Goal: Task Accomplishment & Management: Use online tool/utility

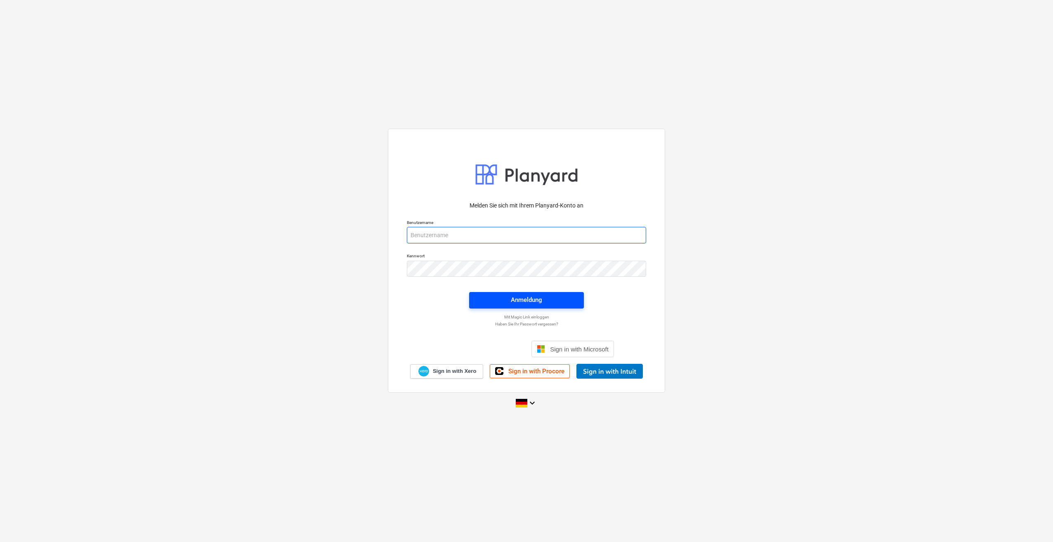
type input "[PERSON_NAME][EMAIL_ADDRESS][PERSON_NAME][DOMAIN_NAME]"
click at [528, 304] on div "Anmeldung" at bounding box center [526, 300] width 31 height 11
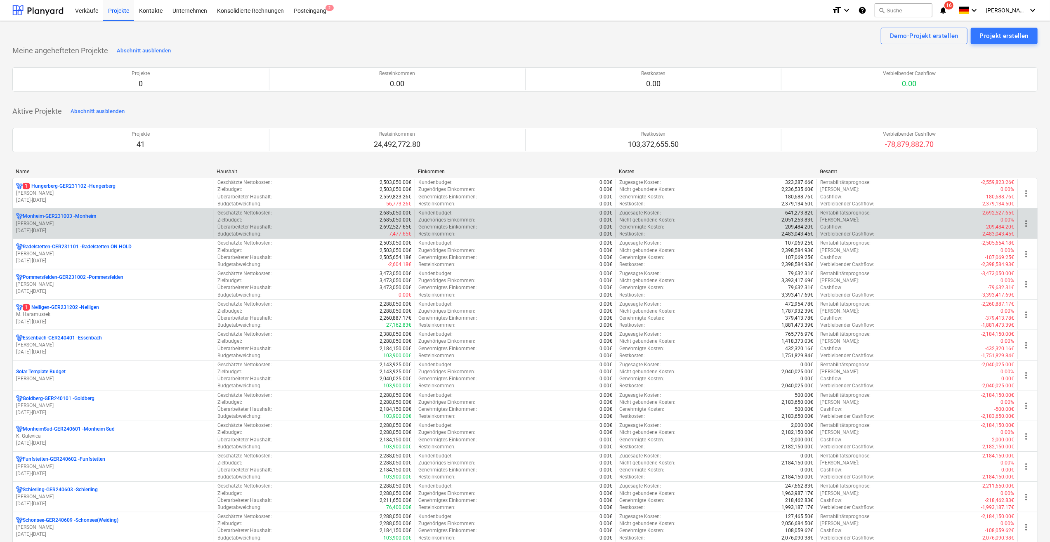
click at [38, 231] on p "[DATE] - [DATE]" at bounding box center [113, 230] width 194 height 7
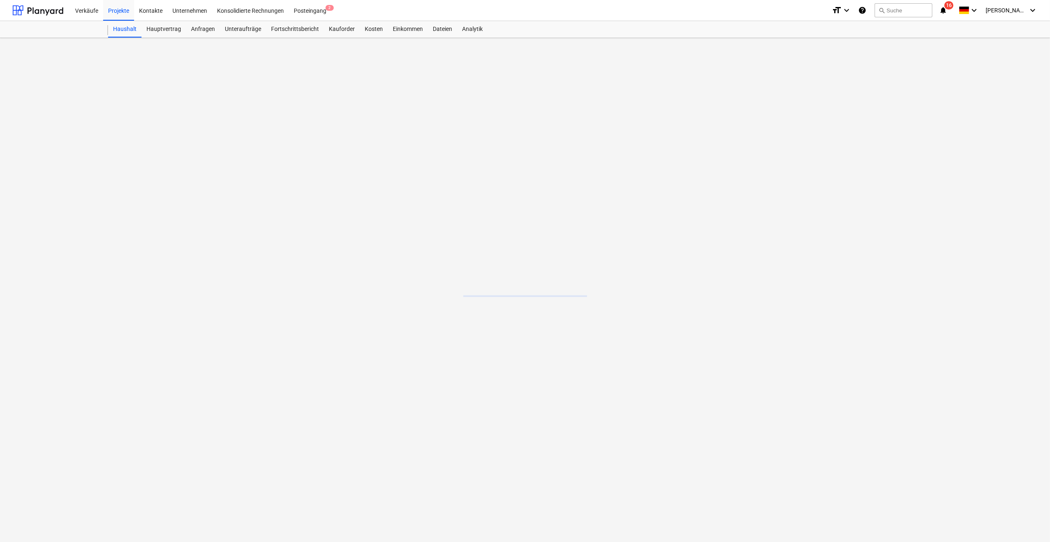
click at [38, 231] on main at bounding box center [525, 290] width 1050 height 504
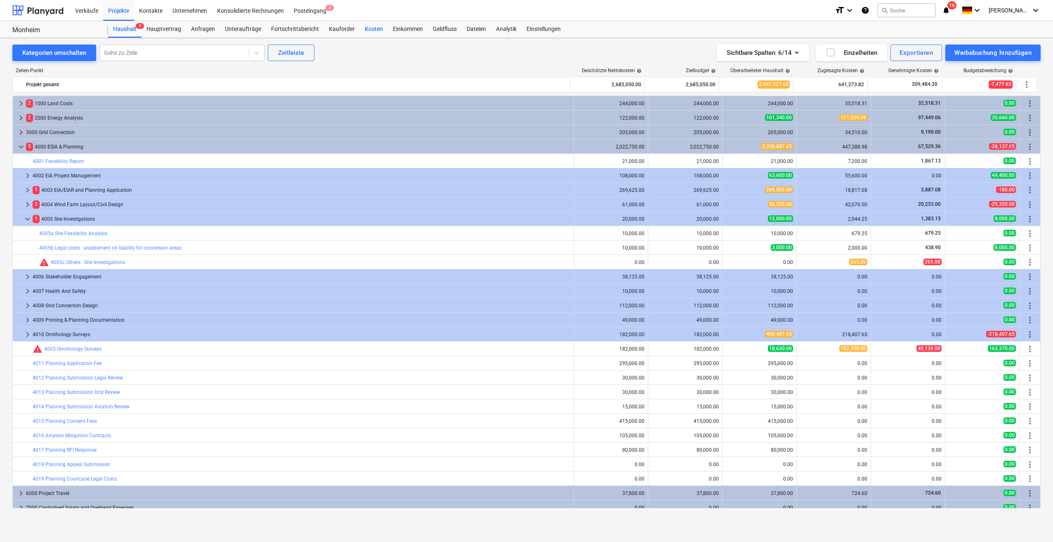
drag, startPoint x: 367, startPoint y: 29, endPoint x: 371, endPoint y: 37, distance: 8.7
click at [367, 29] on div "Kosten" at bounding box center [374, 29] width 28 height 17
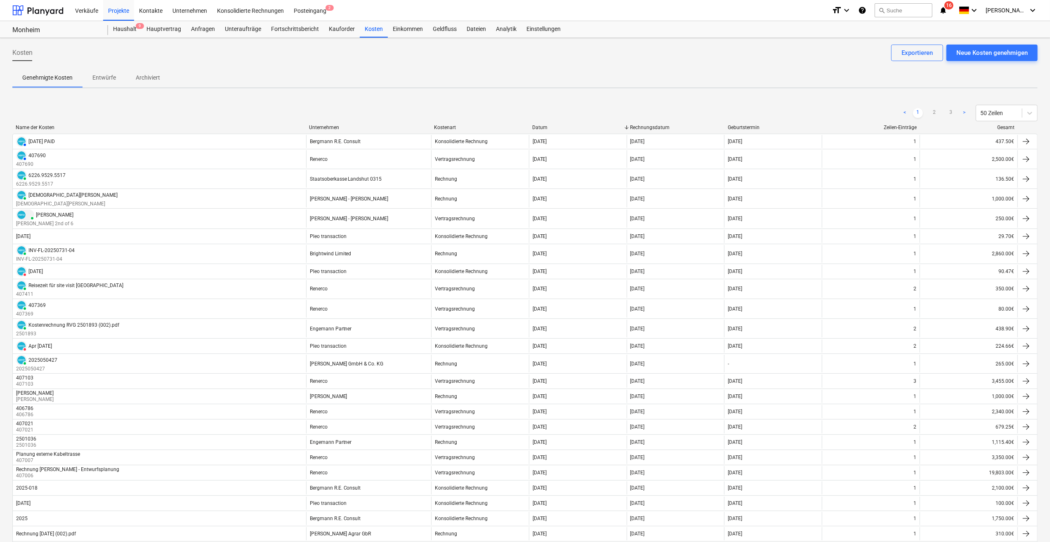
click at [339, 129] on div "Unternehmen" at bounding box center [368, 128] width 118 height 6
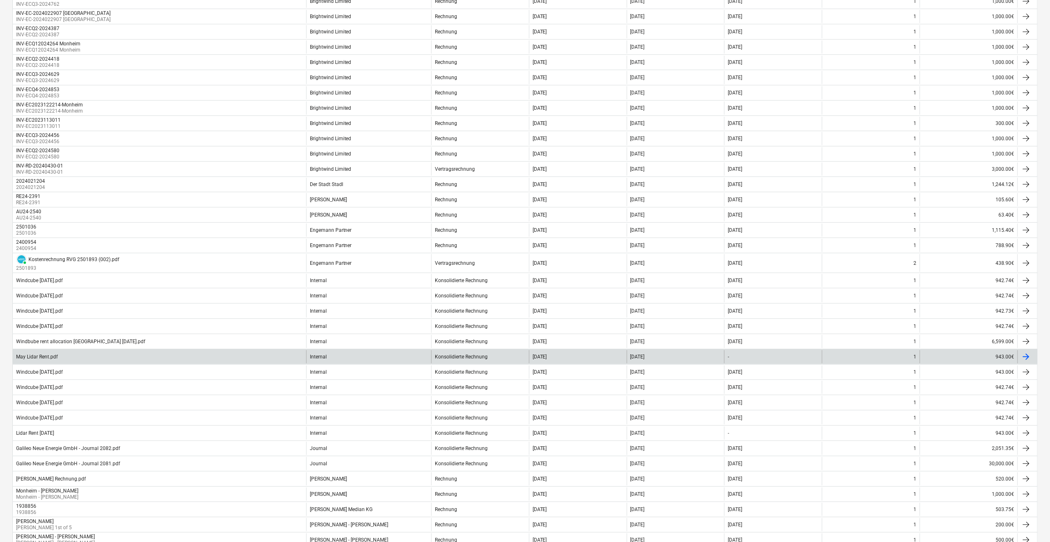
scroll to position [408, 0]
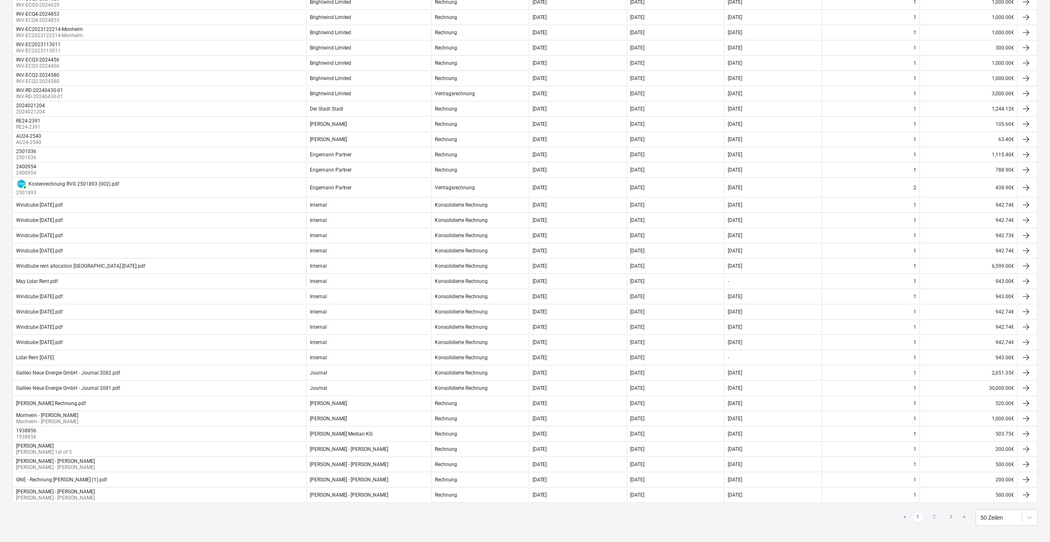
click at [934, 513] on link "2" at bounding box center [935, 518] width 10 height 10
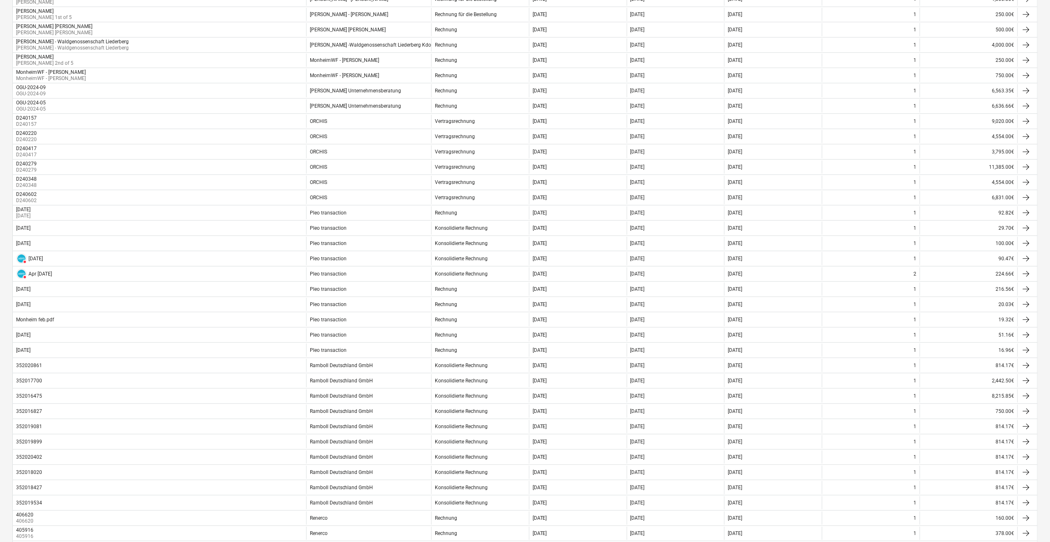
scroll to position [0, 0]
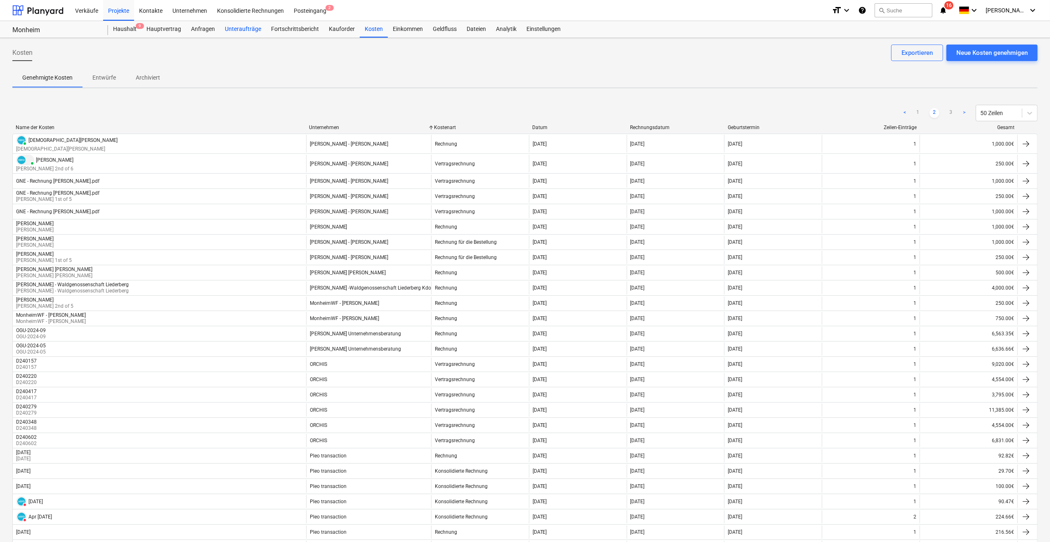
click at [243, 28] on div "Unteraufträge" at bounding box center [243, 29] width 46 height 17
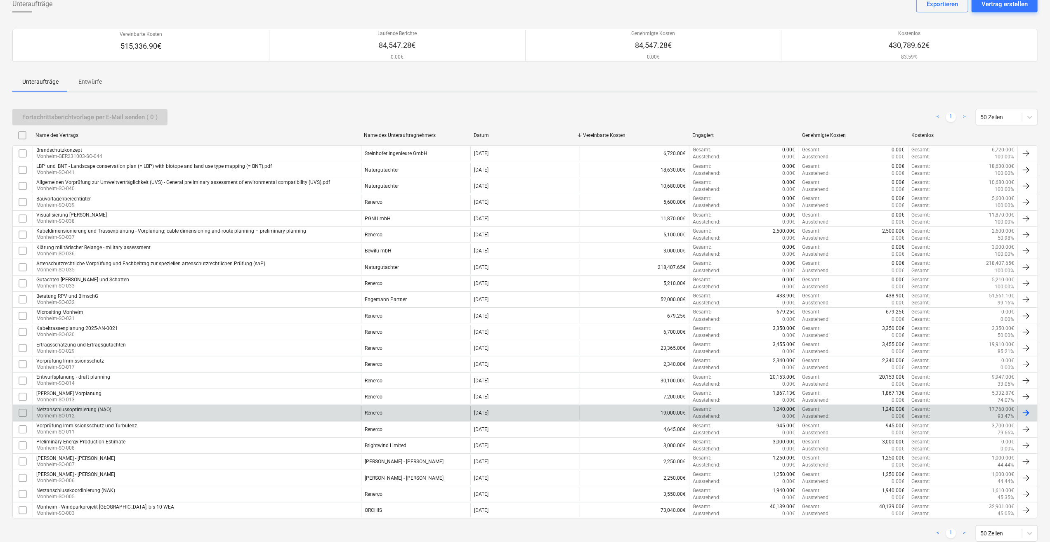
scroll to position [68, 0]
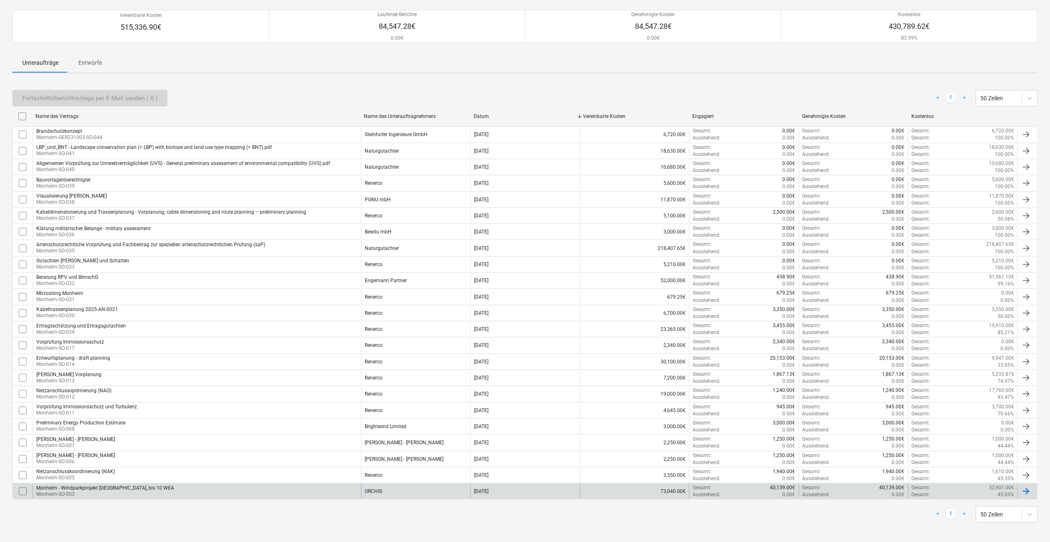
click at [48, 491] on p "Monheim-SO-003" at bounding box center [105, 494] width 138 height 7
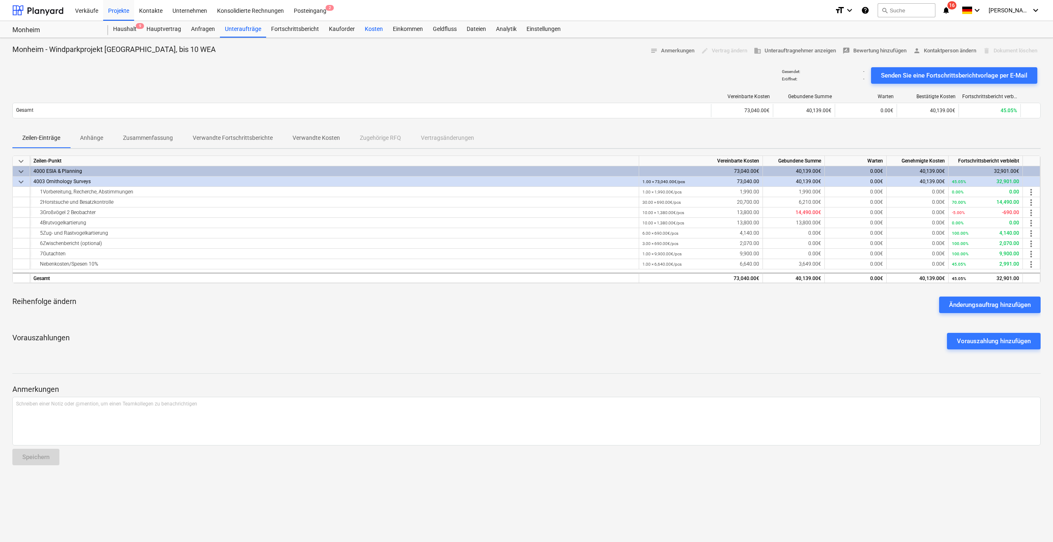
click at [367, 32] on div "Kosten" at bounding box center [374, 29] width 28 height 17
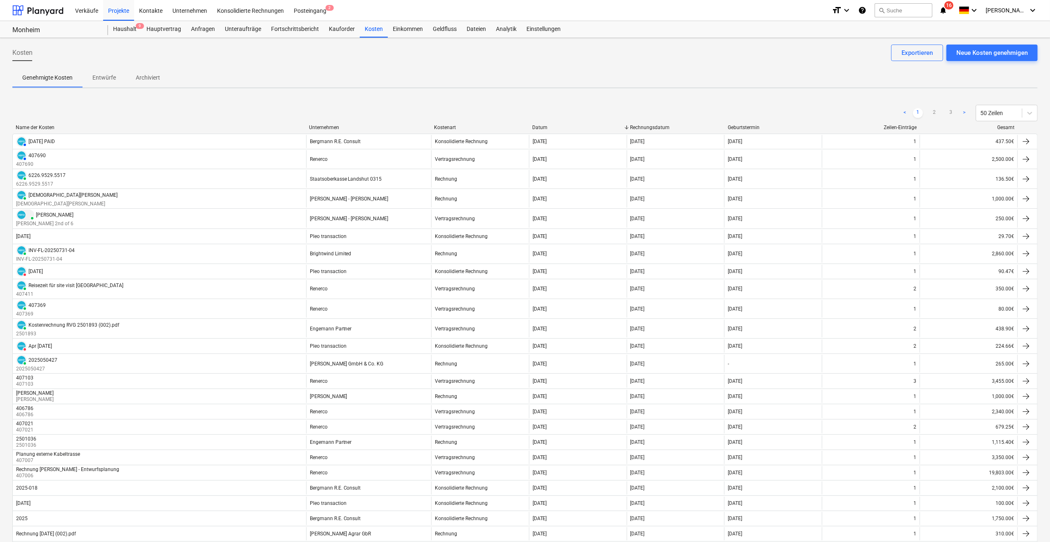
click at [315, 128] on div "Unternehmen" at bounding box center [368, 128] width 118 height 6
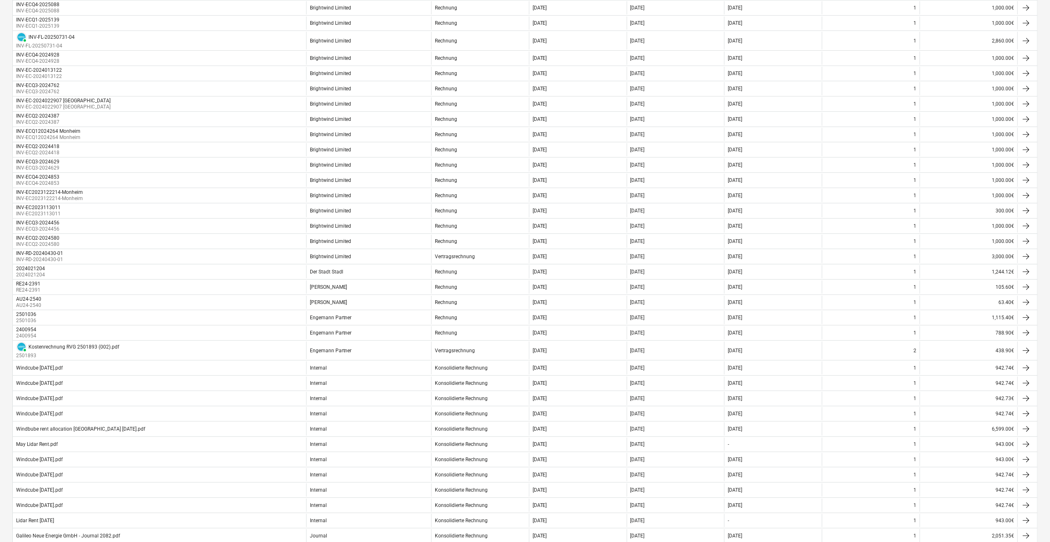
scroll to position [408, 0]
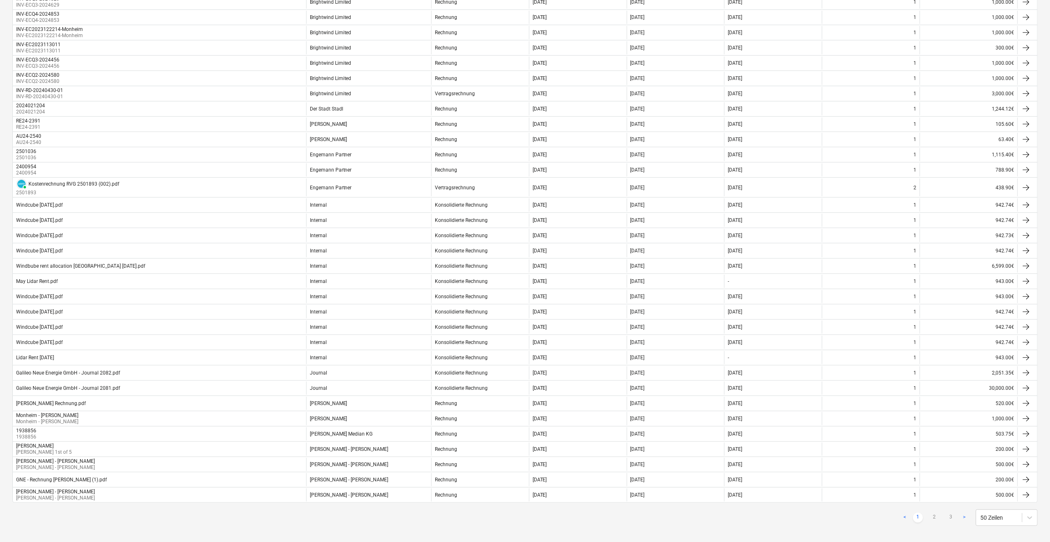
click at [932, 513] on link "2" at bounding box center [935, 518] width 10 height 10
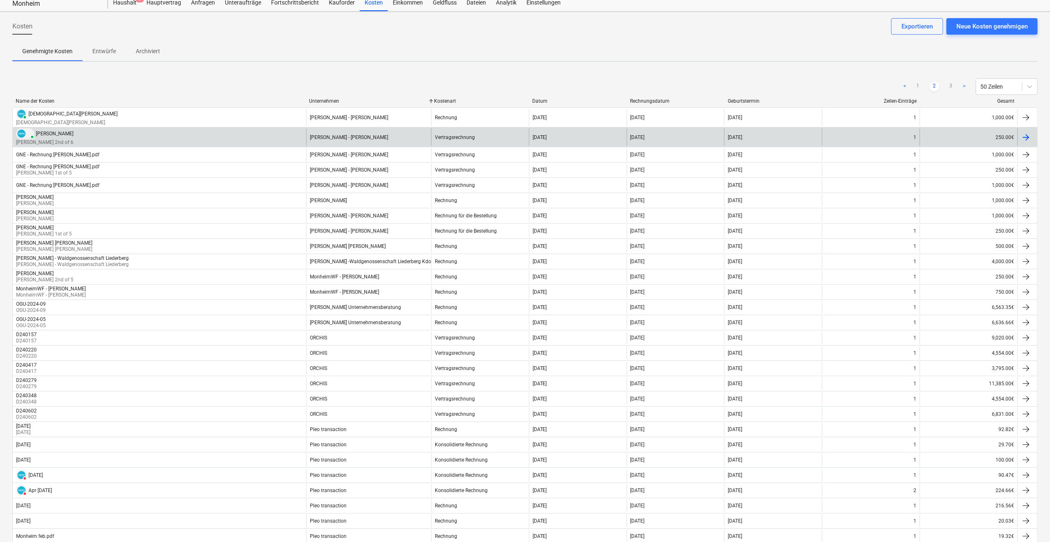
scroll to position [0, 0]
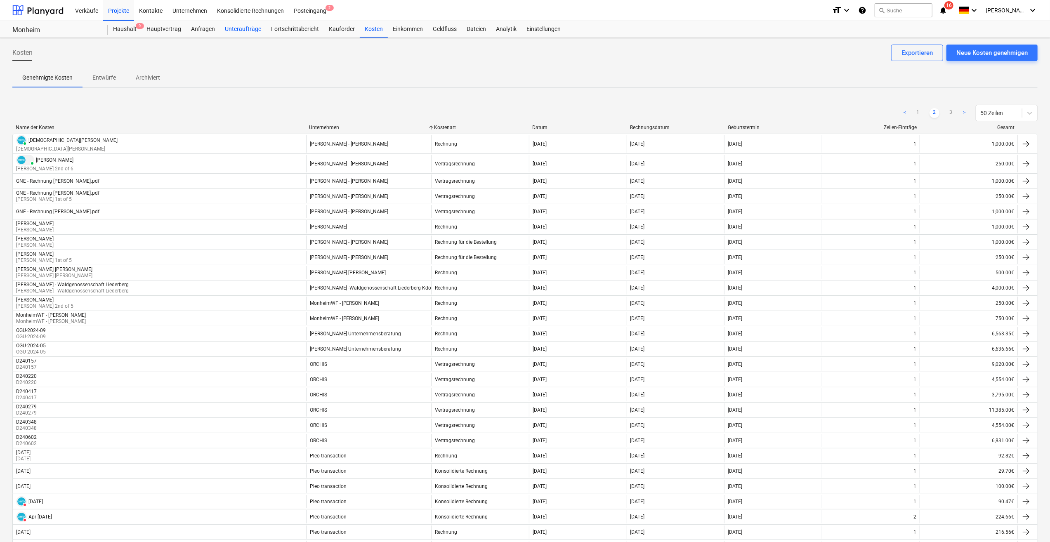
click at [246, 31] on div "Unteraufträge" at bounding box center [243, 29] width 46 height 17
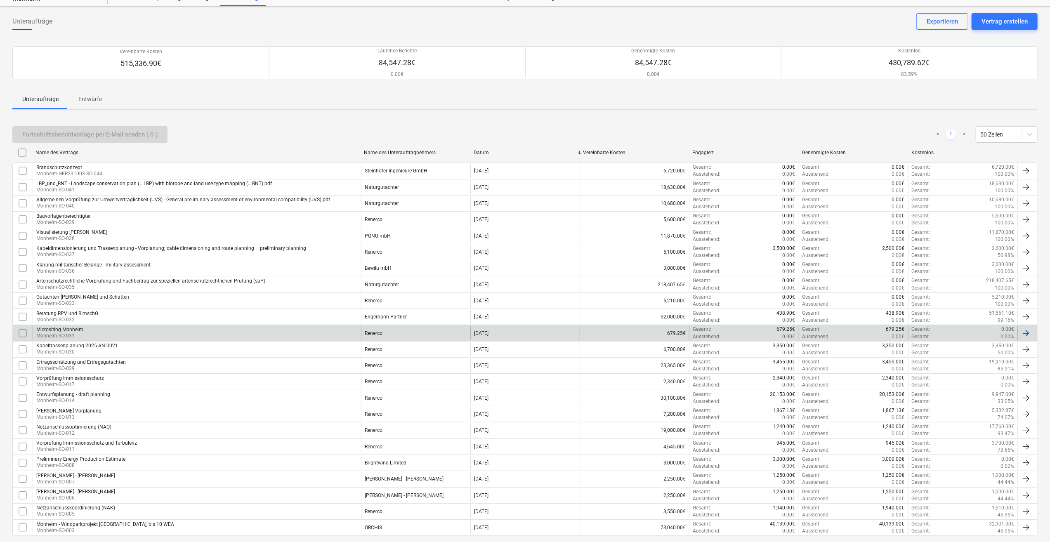
scroll to position [68, 0]
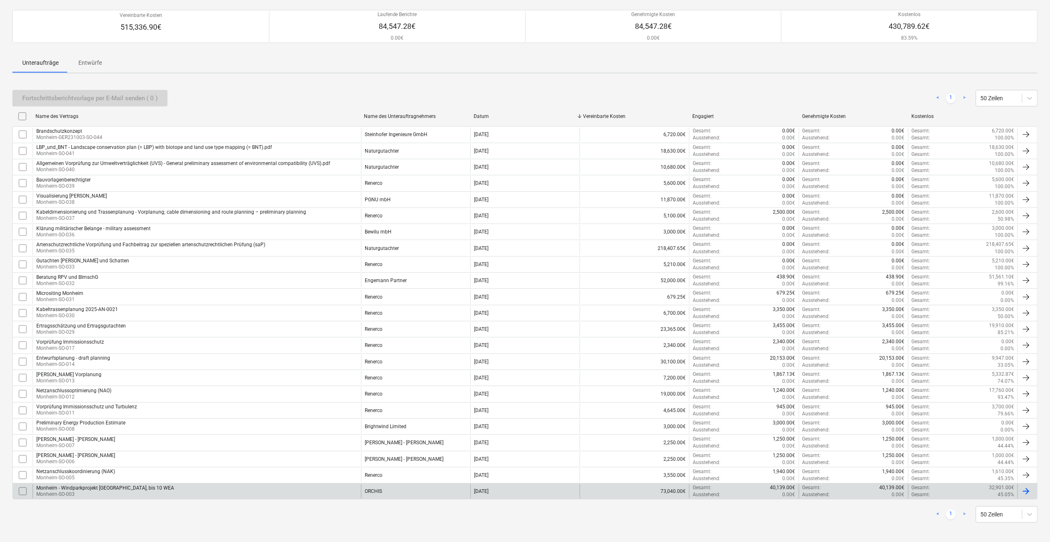
click at [113, 493] on p "Monheim-SO-003" at bounding box center [105, 494] width 138 height 7
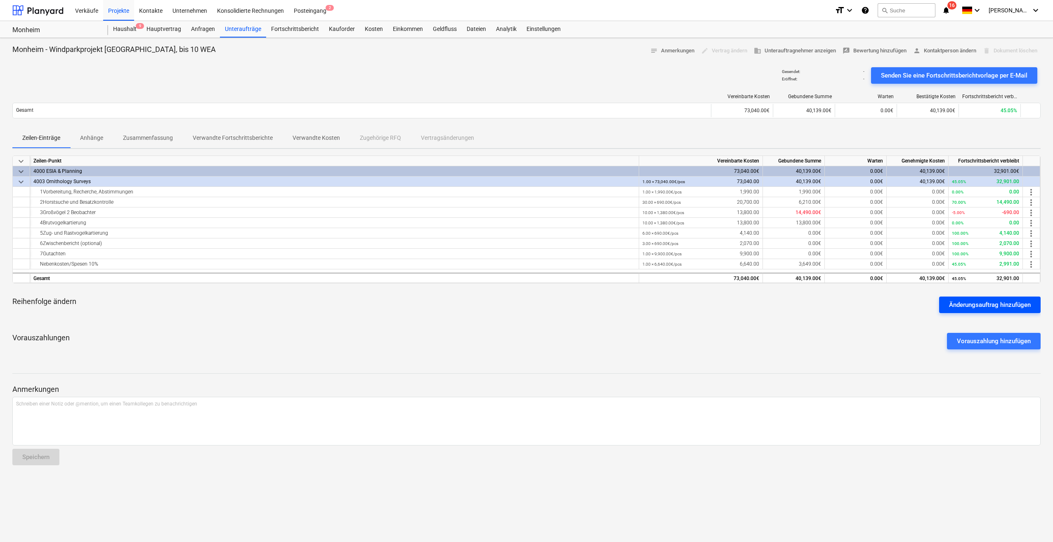
click at [983, 303] on div "Änderungsauftrag hinzufügen" at bounding box center [990, 305] width 82 height 11
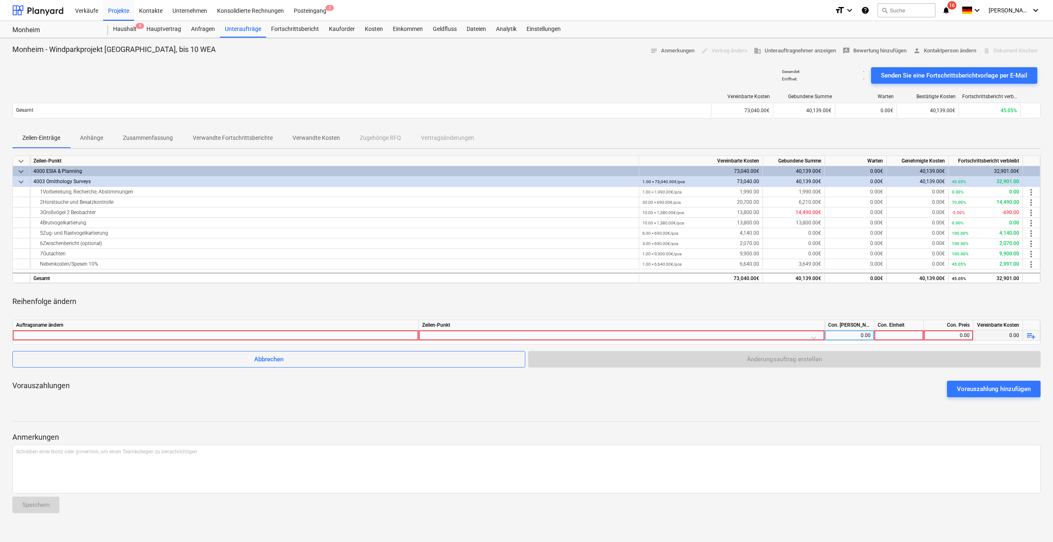
click at [199, 336] on div at bounding box center [215, 336] width 399 height 10
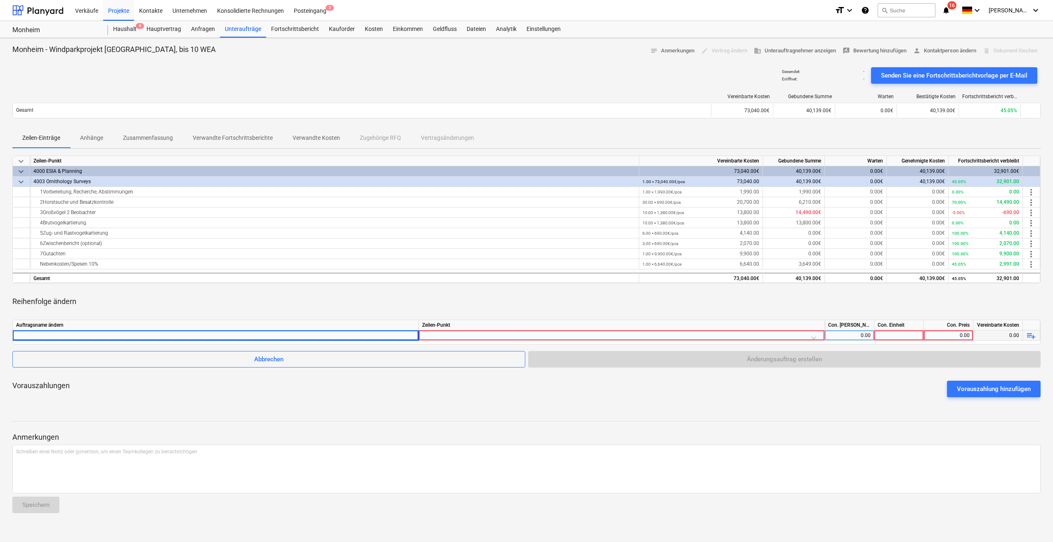
click at [890, 335] on div at bounding box center [900, 336] width 50 height 10
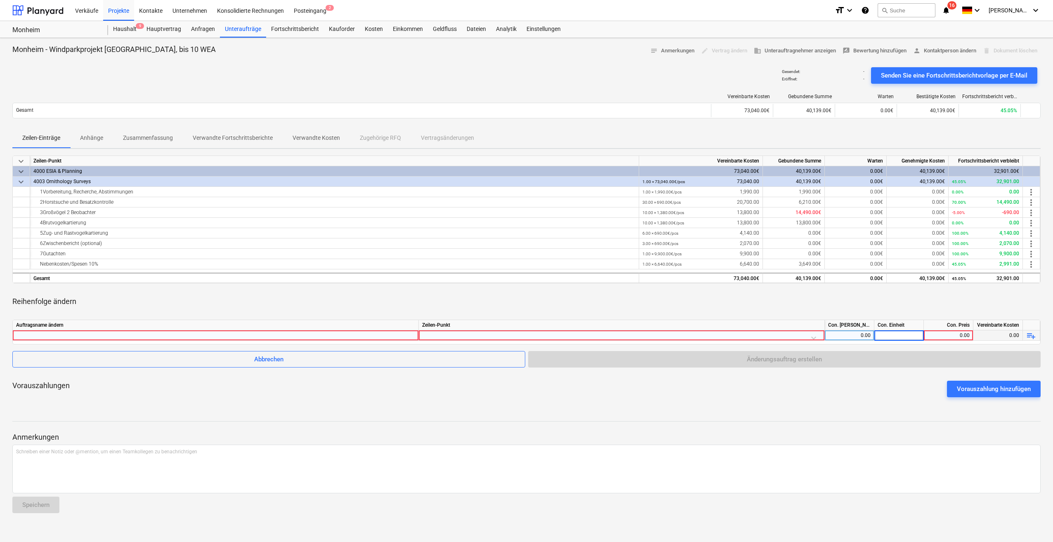
type input "1"
click at [939, 334] on div "0.00" at bounding box center [948, 336] width 43 height 10
type input "-32901"
click at [247, 463] on div "Schreiben einer Notiz oder @mention, um einen Teamkollegen zu benachrichtigen ﻿" at bounding box center [526, 469] width 1028 height 49
click at [229, 461] on div "Schreiben einer Notiz oder @mention, um einen Teamkollegen zu benachrichtigen ﻿" at bounding box center [526, 469] width 1028 height 49
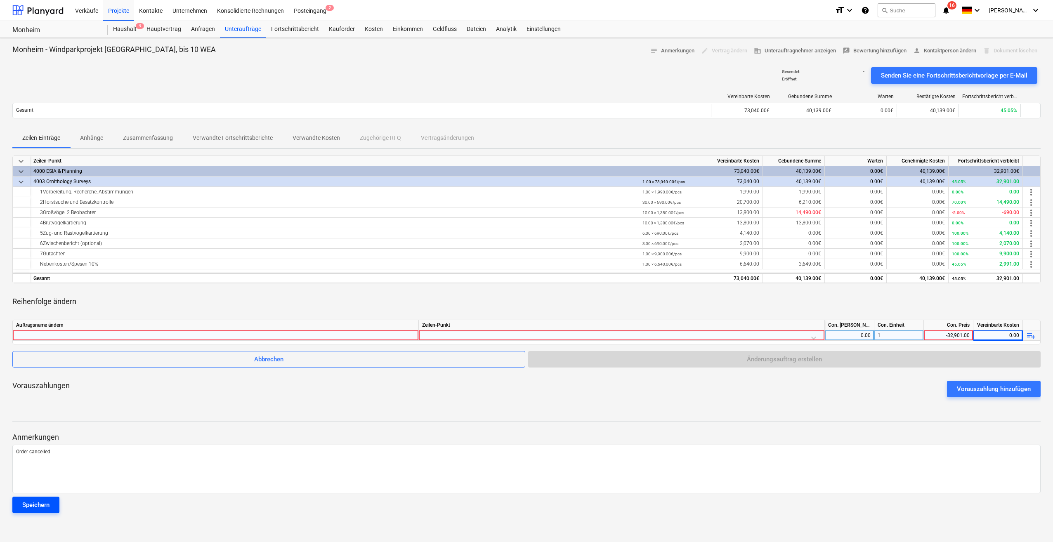
click at [43, 508] on div "Speichern" at bounding box center [35, 505] width 27 height 11
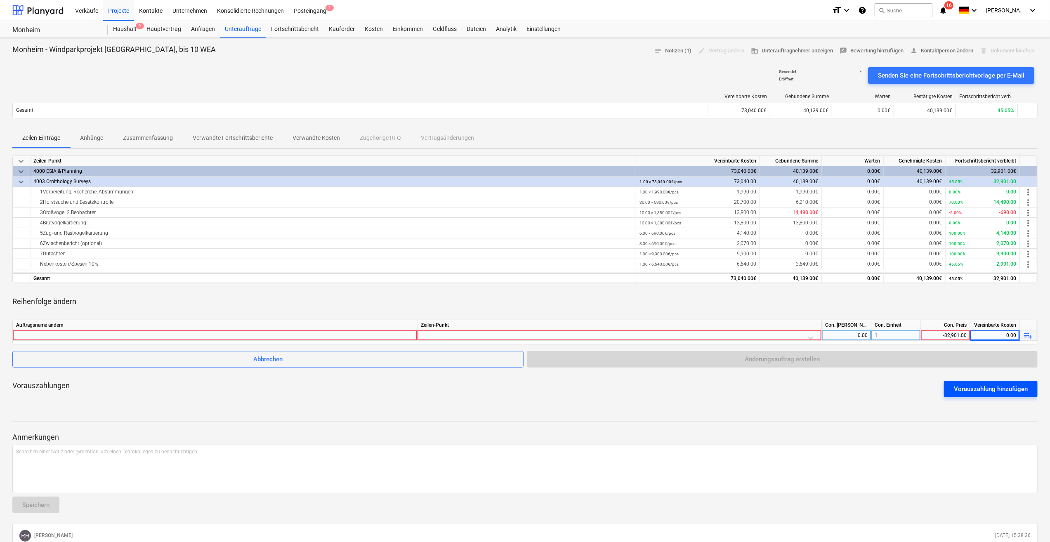
click at [980, 388] on div "Vorauszahlung hinzufügen" at bounding box center [991, 389] width 74 height 11
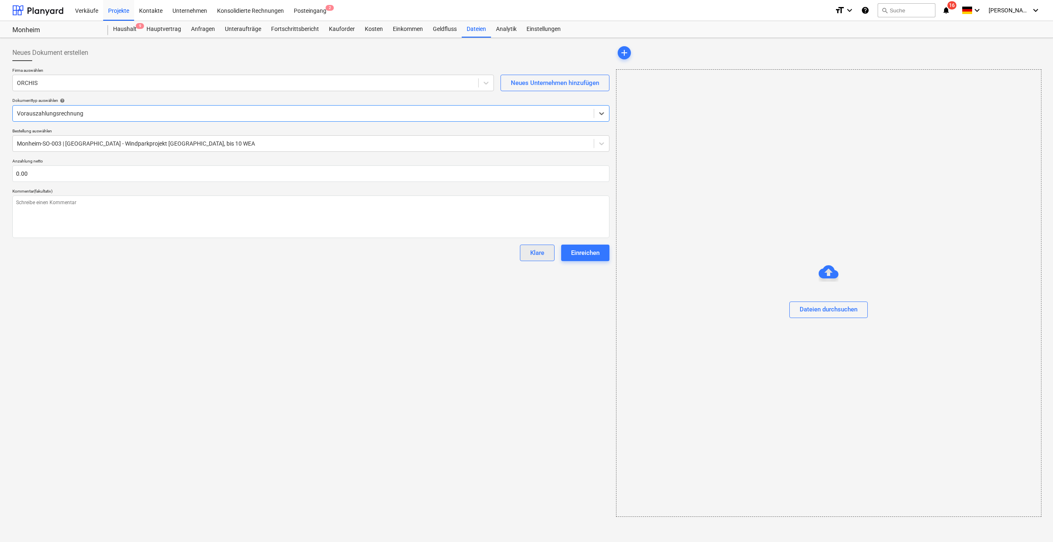
click at [533, 255] on div "Klare" at bounding box center [537, 253] width 14 height 11
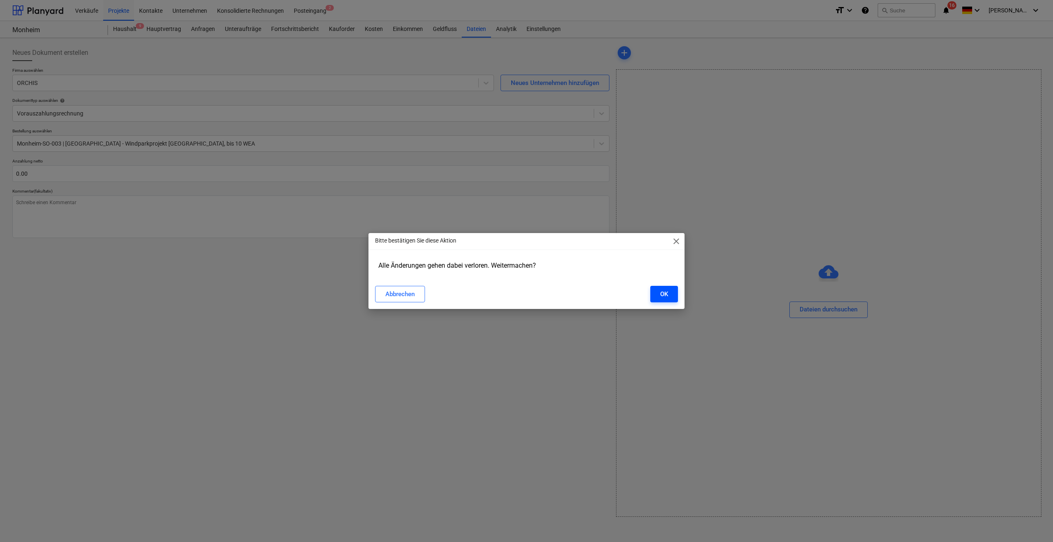
click at [669, 295] on button "OK" at bounding box center [664, 294] width 28 height 17
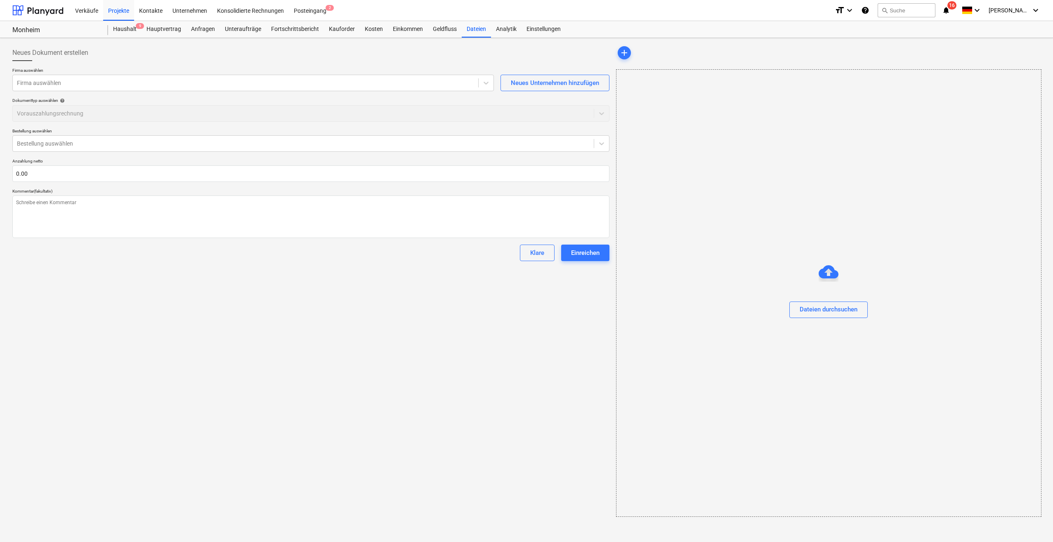
type textarea "x"
click at [243, 28] on div "Unteraufträge" at bounding box center [243, 29] width 46 height 17
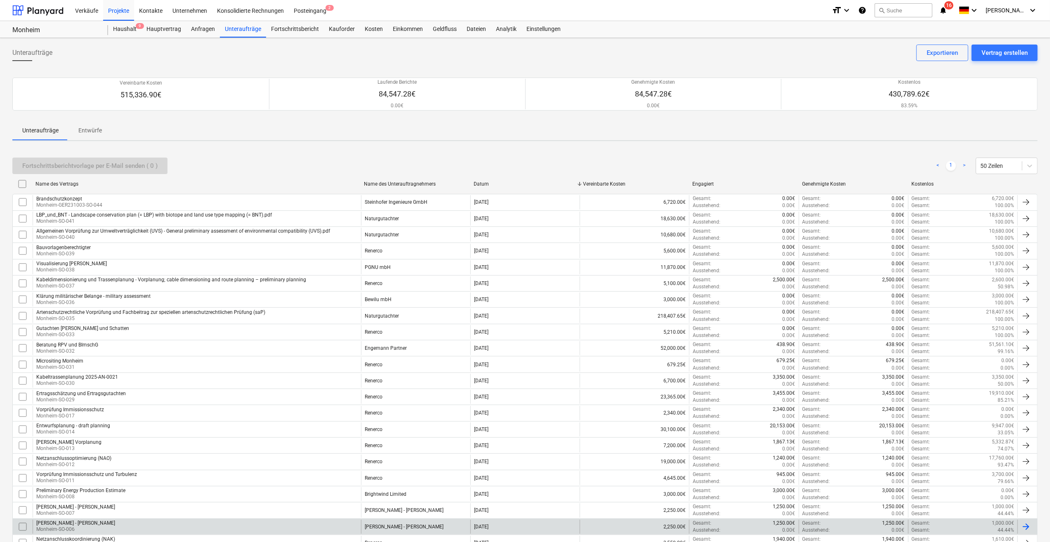
scroll to position [68, 0]
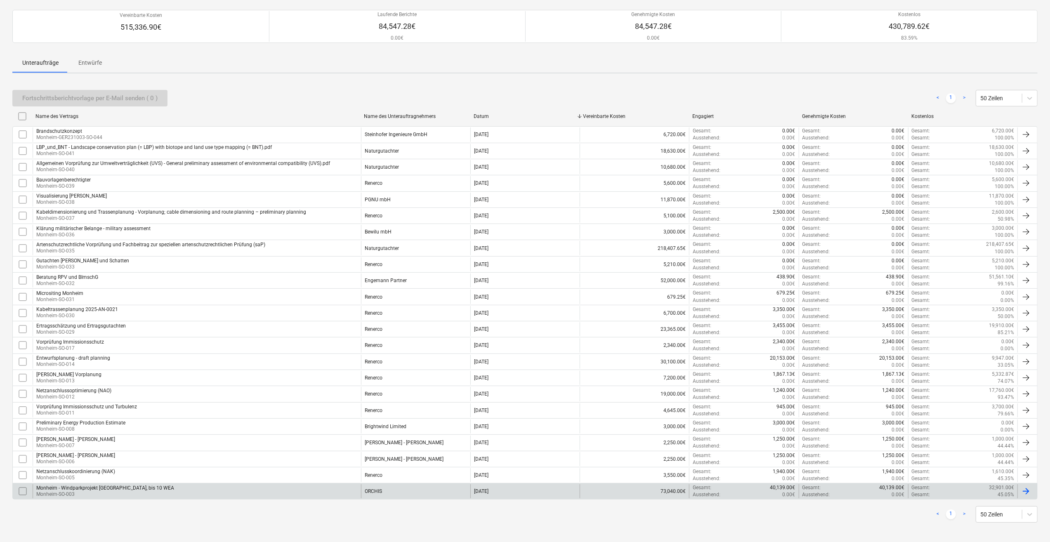
click at [89, 486] on div "Monheim - Windparkprojekt [GEOGRAPHIC_DATA], bis 10 WEA" at bounding box center [105, 488] width 138 height 6
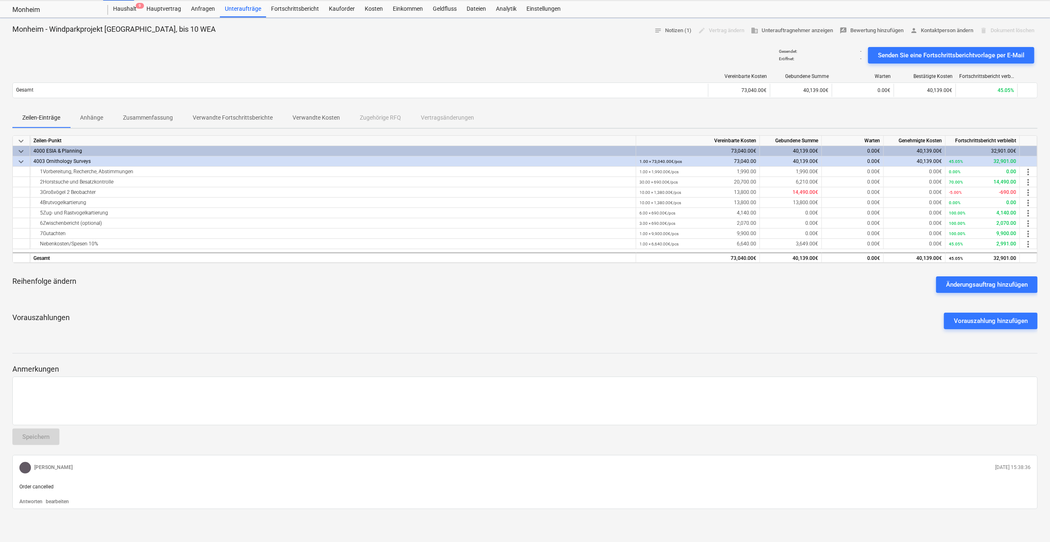
scroll to position [19, 0]
click at [1001, 288] on div "Änderungsauftrag hinzufügen" at bounding box center [987, 285] width 82 height 11
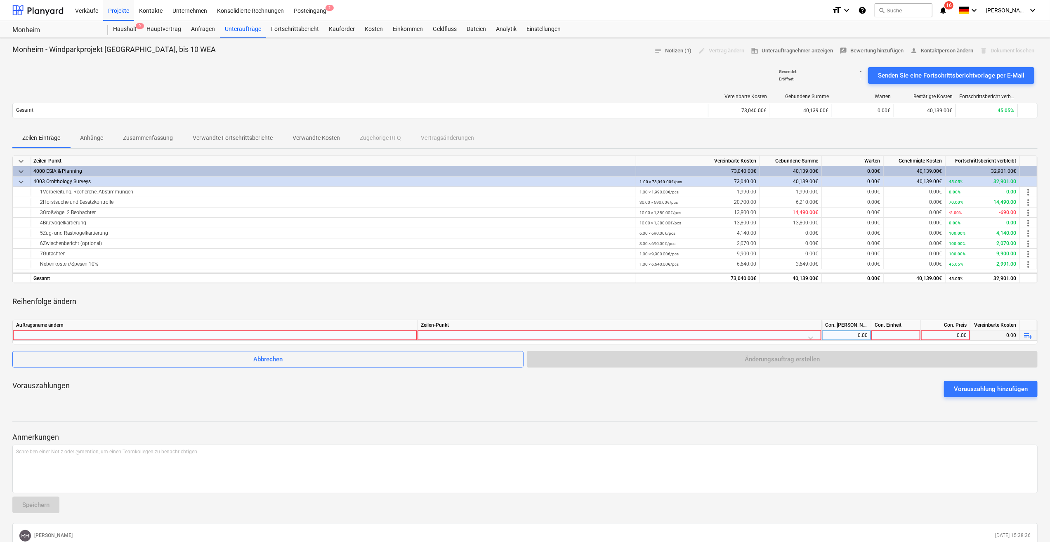
click at [261, 337] on div at bounding box center [215, 336] width 398 height 10
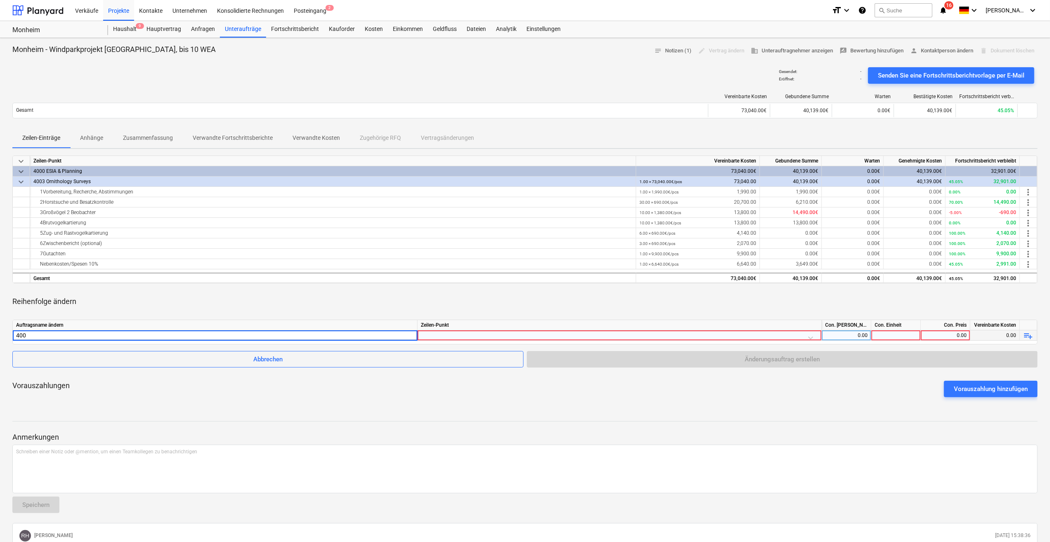
type input "4003"
click at [512, 338] on div at bounding box center [619, 338] width 397 height 14
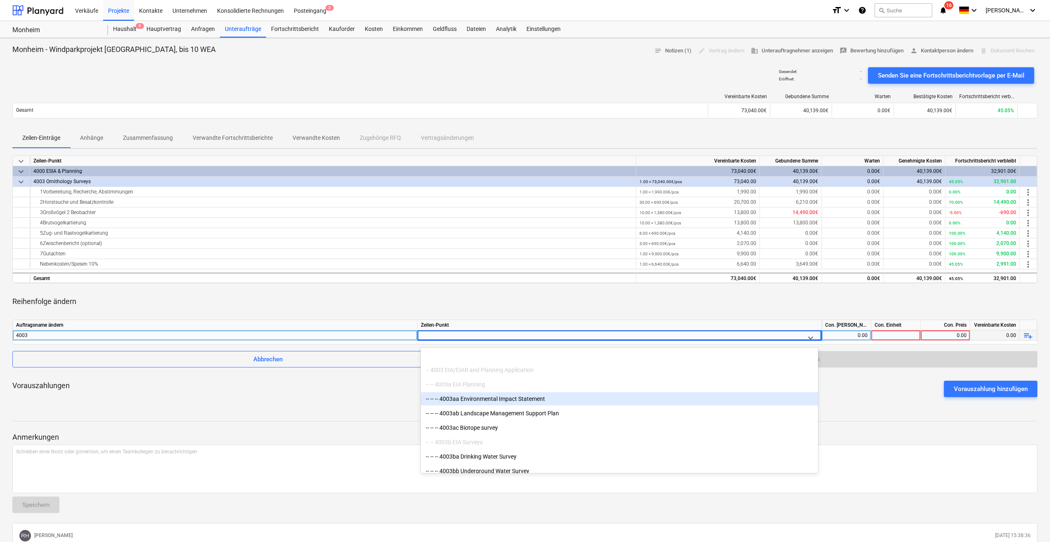
scroll to position [537, 0]
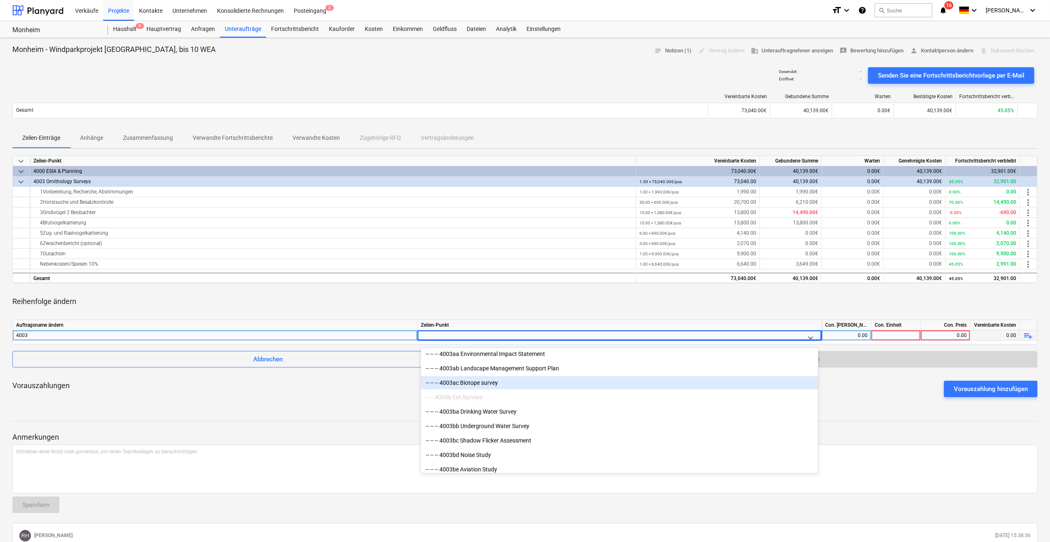
click at [490, 386] on div "-- -- -- 4003ac Biotope survey" at bounding box center [619, 382] width 397 height 13
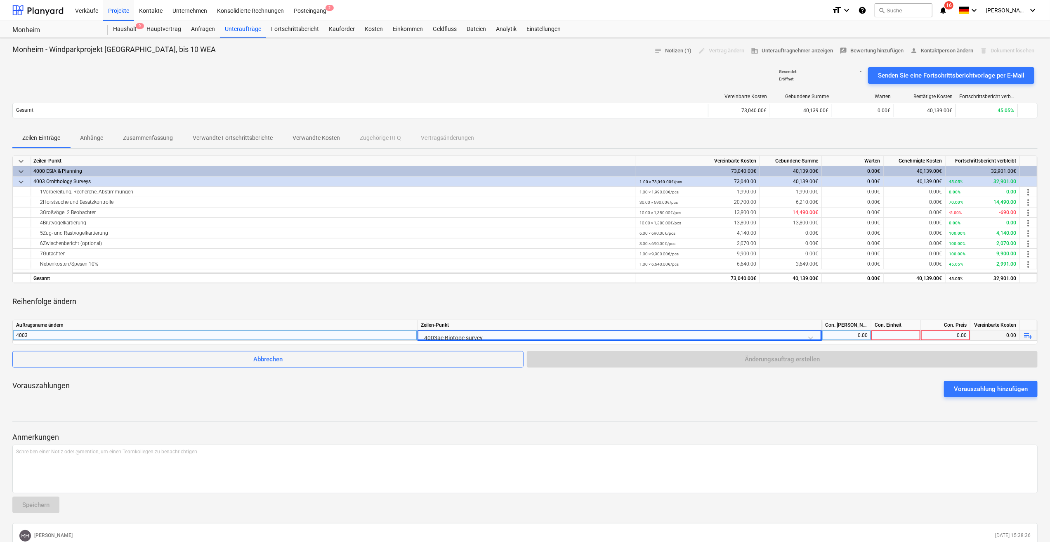
click at [592, 89] on div "Vereinbarte Kosten Gebundene Summe Warten Bestätigte Kosten Fortschrittsbericht…" at bounding box center [525, 107] width 1026 height 41
click at [374, 29] on div "Kosten" at bounding box center [374, 29] width 28 height 17
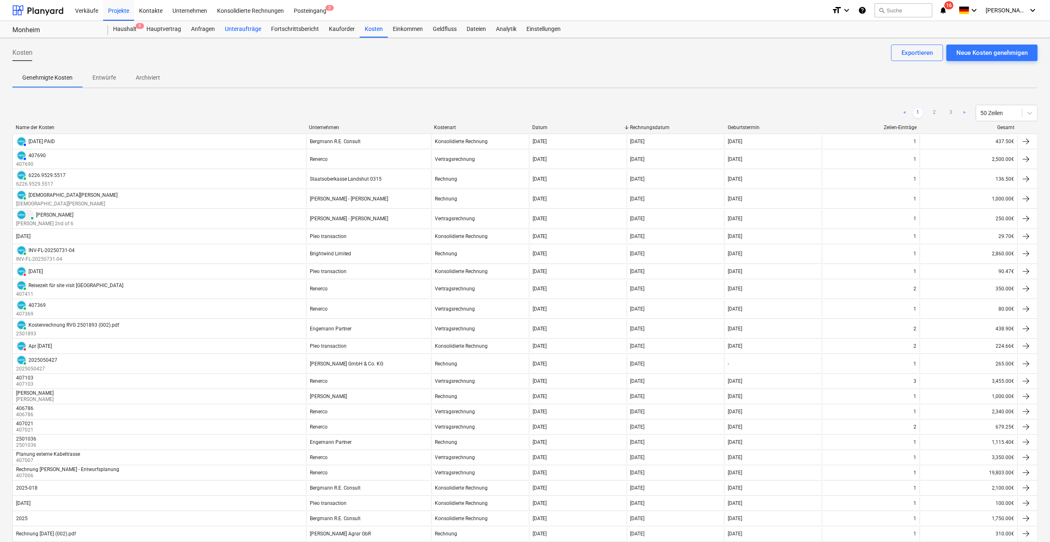
click at [241, 30] on div "Unteraufträge" at bounding box center [243, 29] width 46 height 17
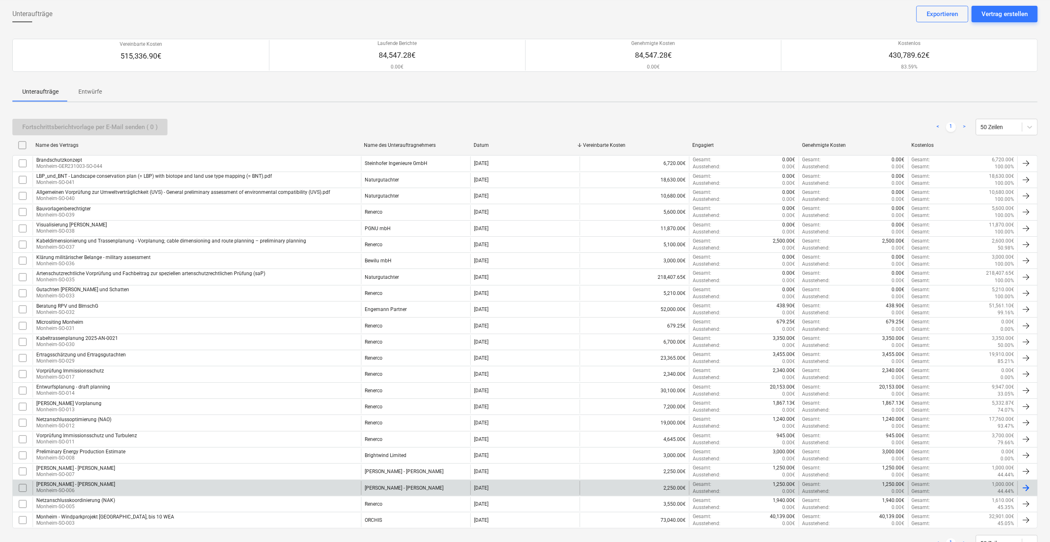
scroll to position [68, 0]
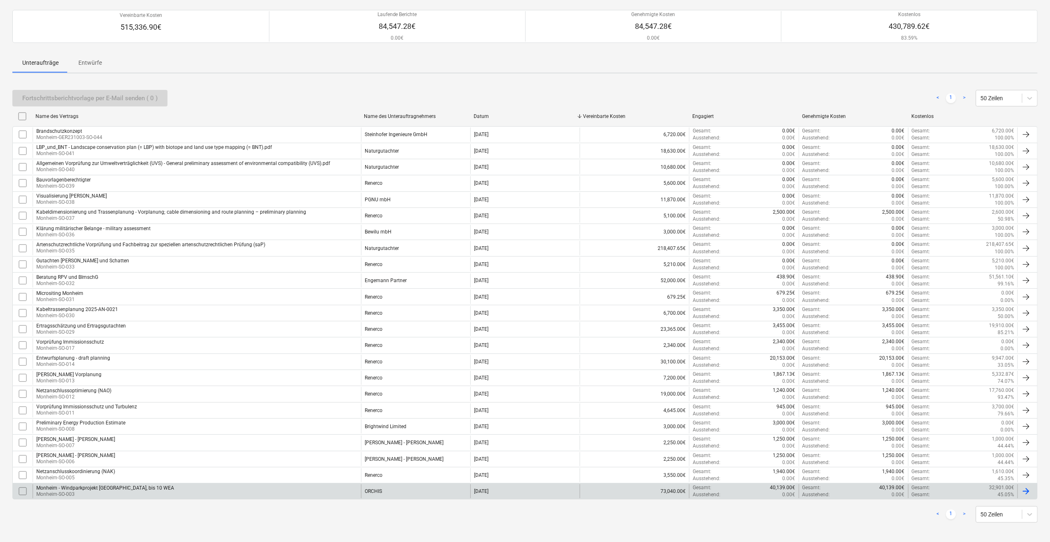
click at [122, 491] on p "Monheim-SO-003" at bounding box center [105, 494] width 138 height 7
